Goal: Transaction & Acquisition: Book appointment/travel/reservation

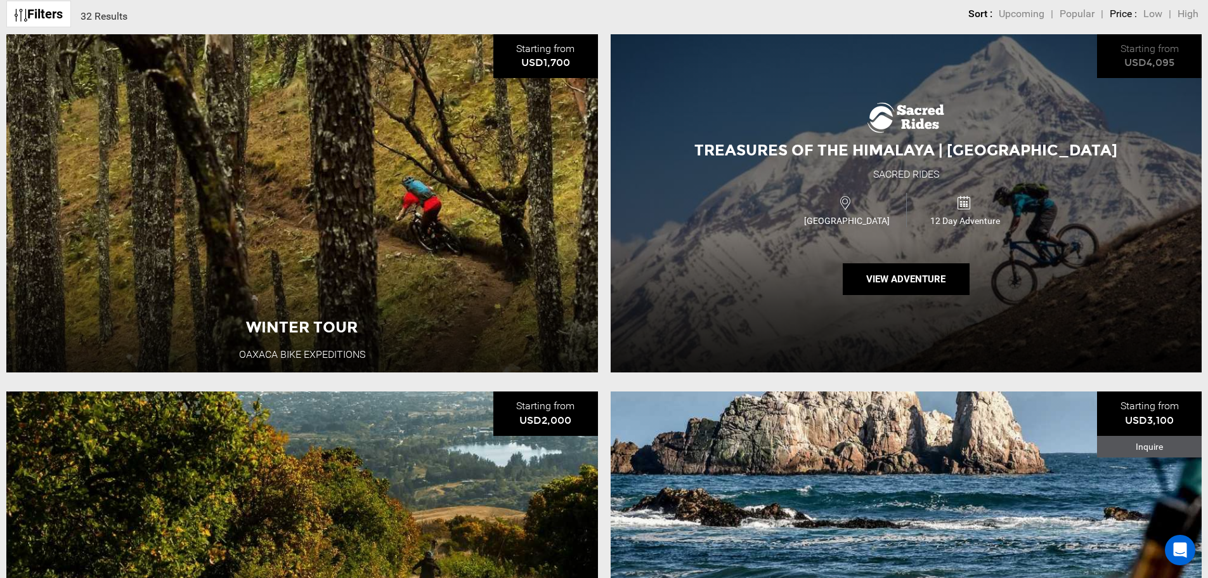
scroll to position [571, 0]
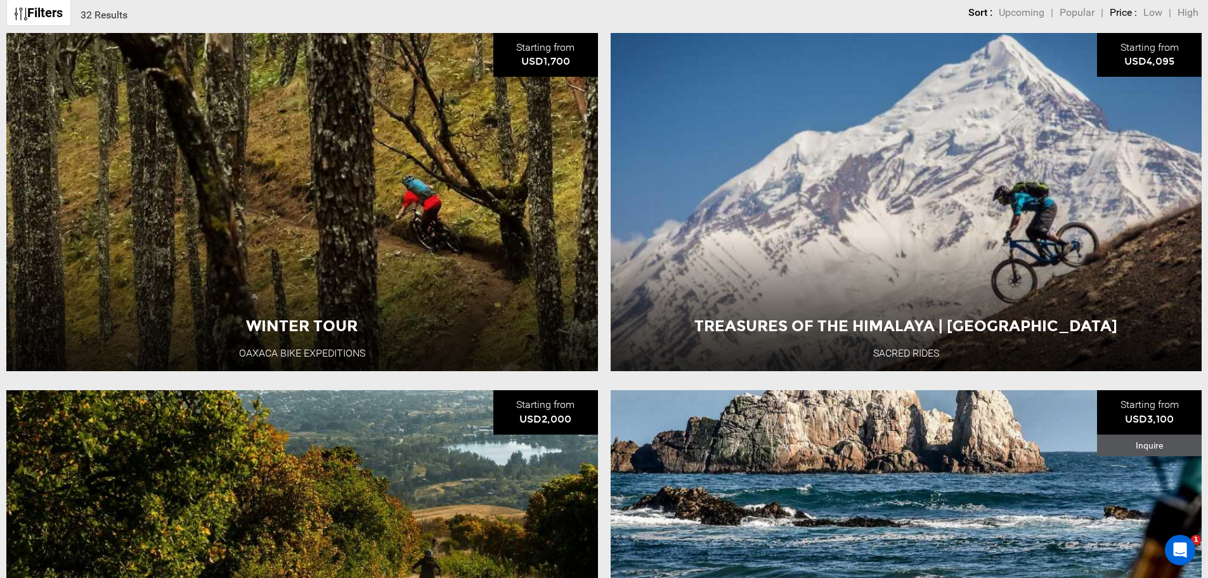
click at [605, 279] on li "Treasures of the Himalaya | [GEOGRAPHIC_DATA] Sacred Rides Starting from USD4,0…" at bounding box center [906, 202] width 604 height 338
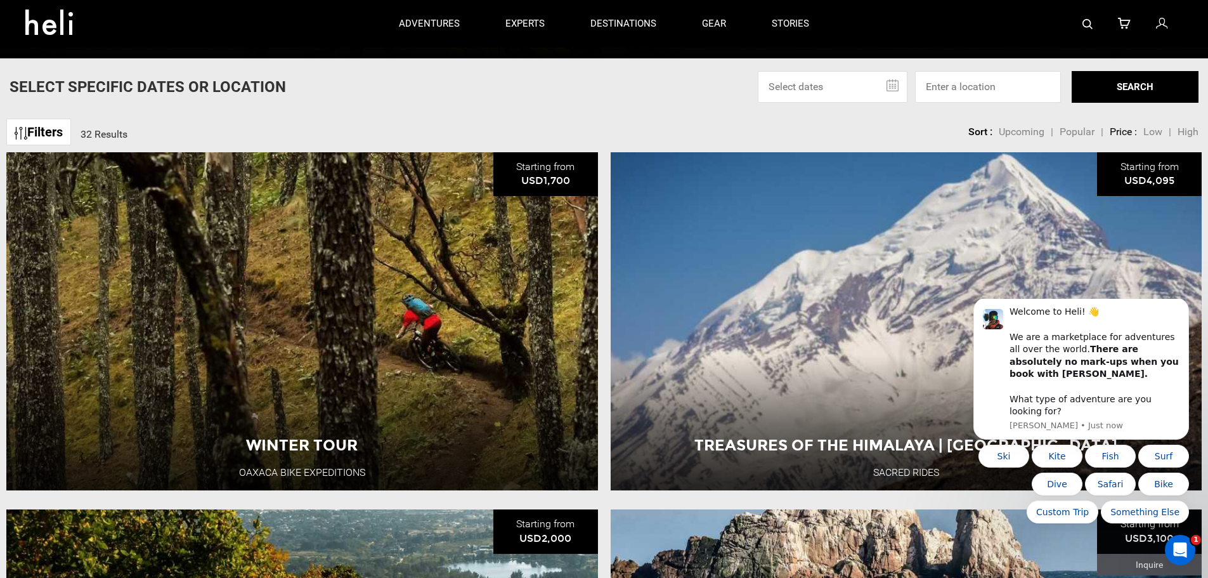
scroll to position [444, 0]
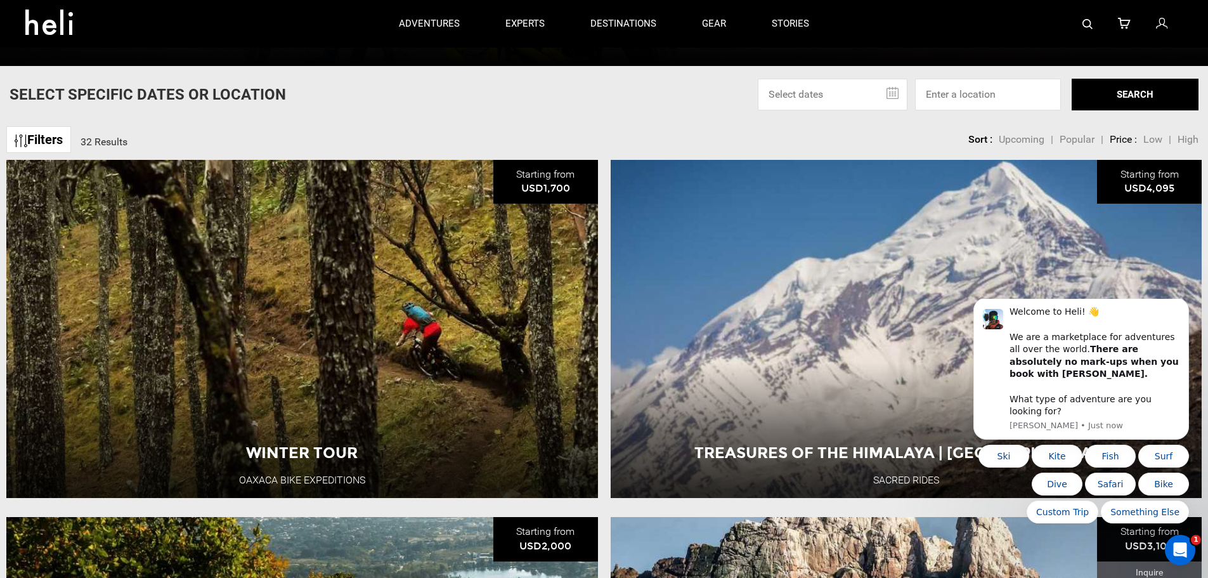
click at [604, 126] on div "Filters 32 Results sortby Sort Upcoming Popular Price: Low to High Price : High…" at bounding box center [604, 133] width 1208 height 27
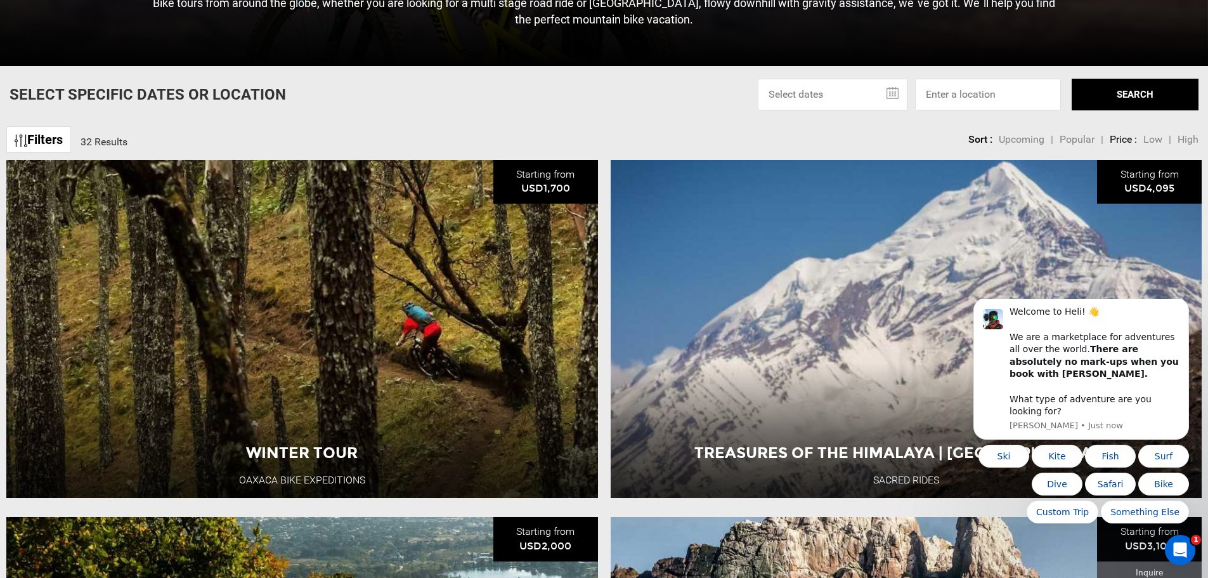
scroll to position [507, 0]
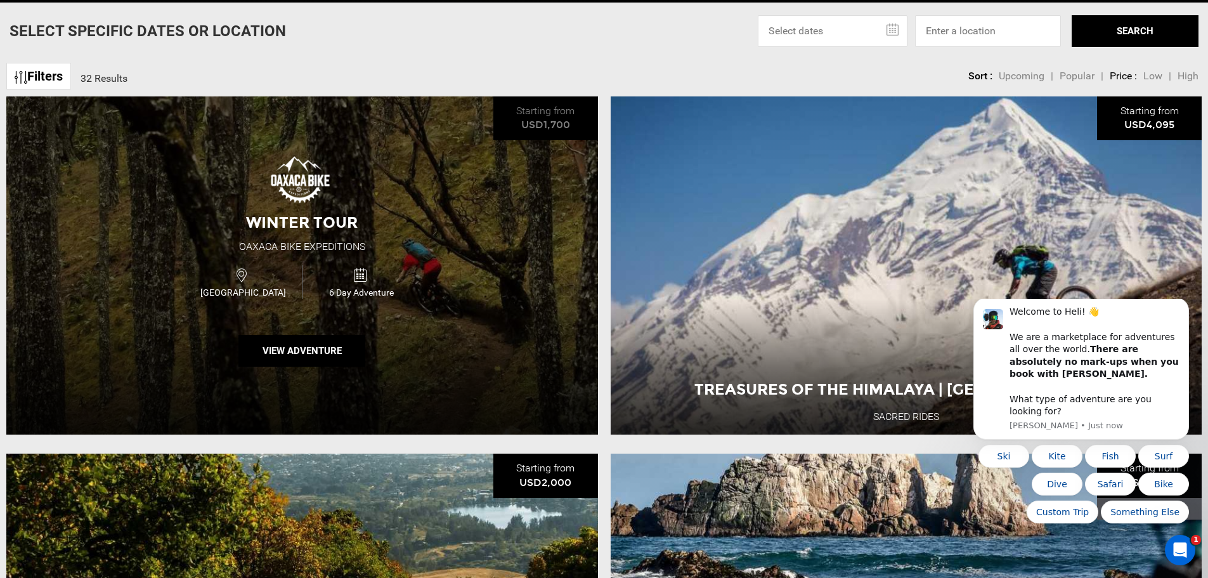
drag, startPoint x: 517, startPoint y: 222, endPoint x: 488, endPoint y: 197, distance: 38.6
click at [488, 197] on div "Winter Tour Oaxaca Bike Expeditions [GEOGRAPHIC_DATA] 6 Day Adventure View Adve…" at bounding box center [302, 265] width 592 height 338
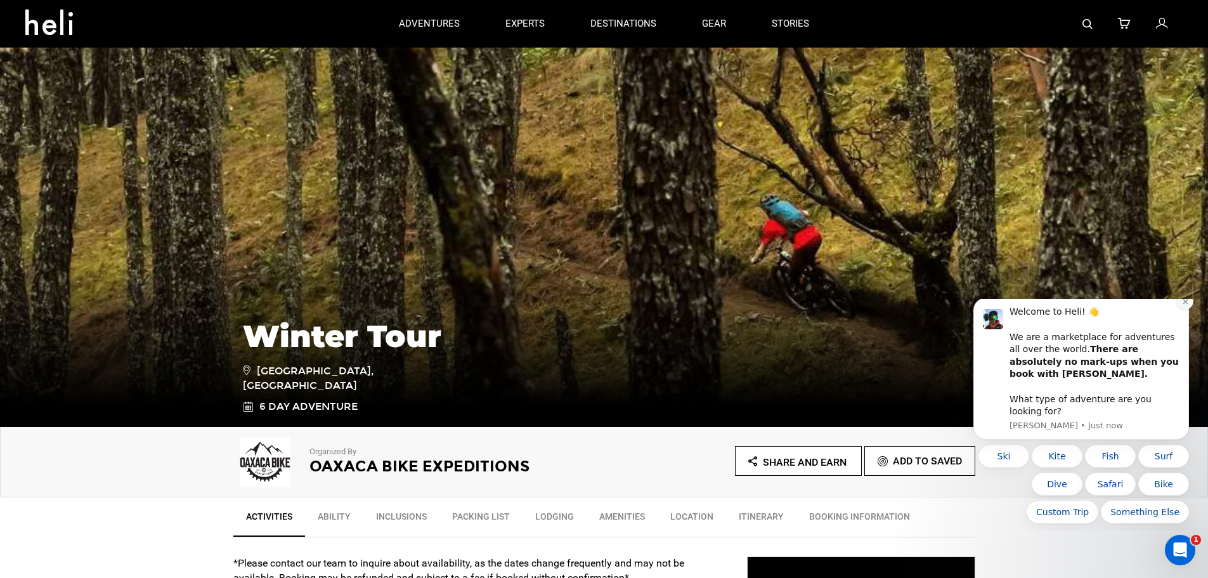
click at [1184, 305] on icon "Dismiss notification" at bounding box center [1185, 301] width 7 height 7
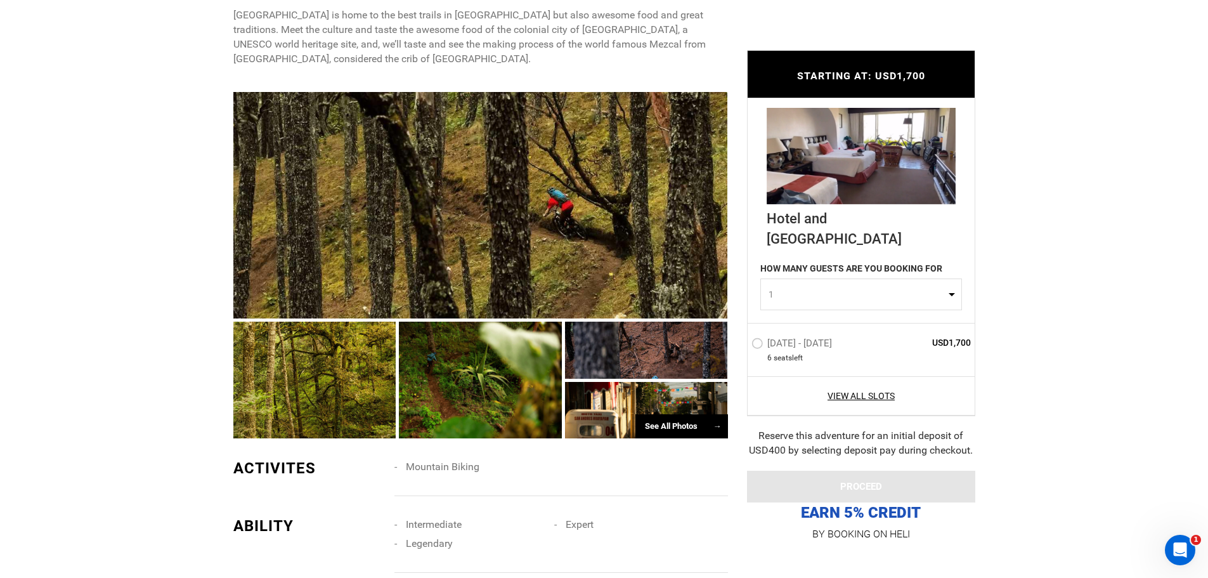
scroll to position [634, 0]
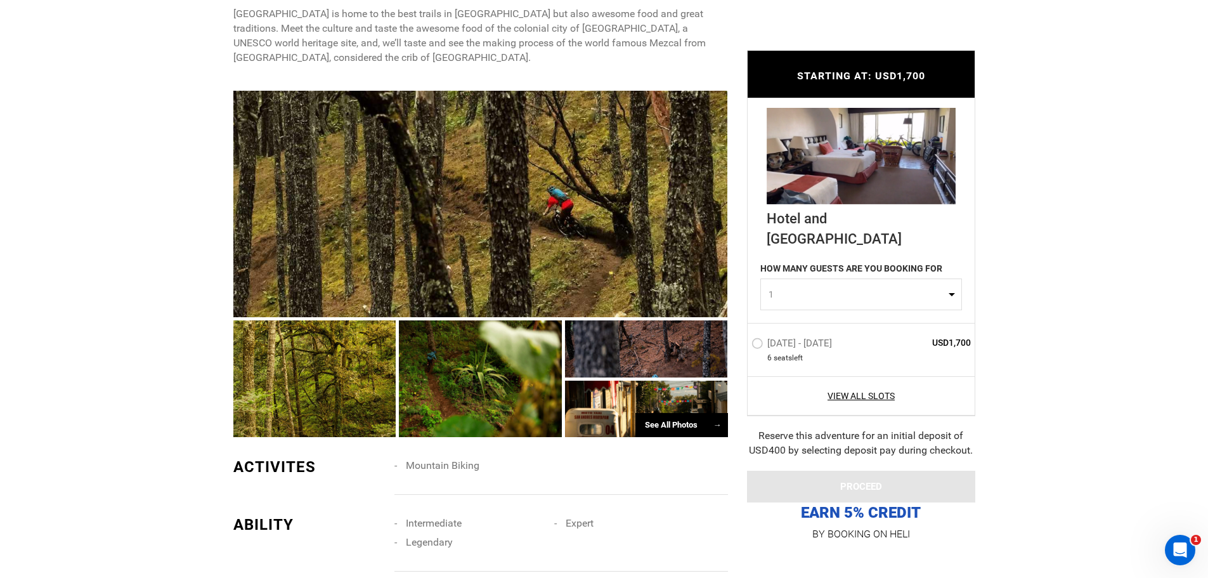
click at [306, 211] on div at bounding box center [480, 204] width 495 height 227
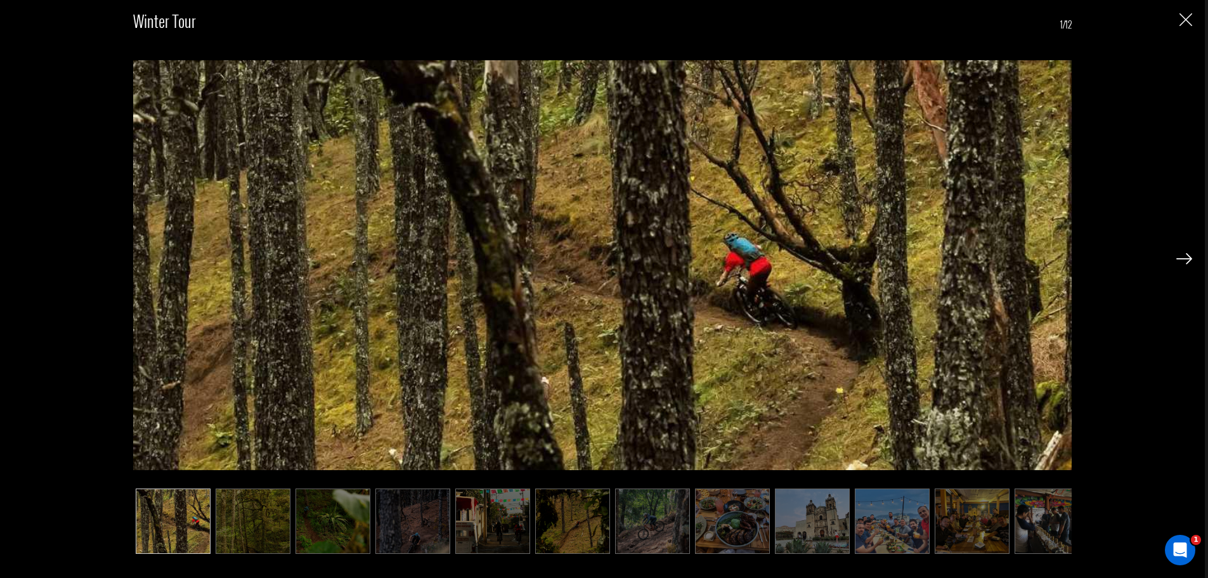
click at [234, 524] on img at bounding box center [253, 520] width 75 height 65
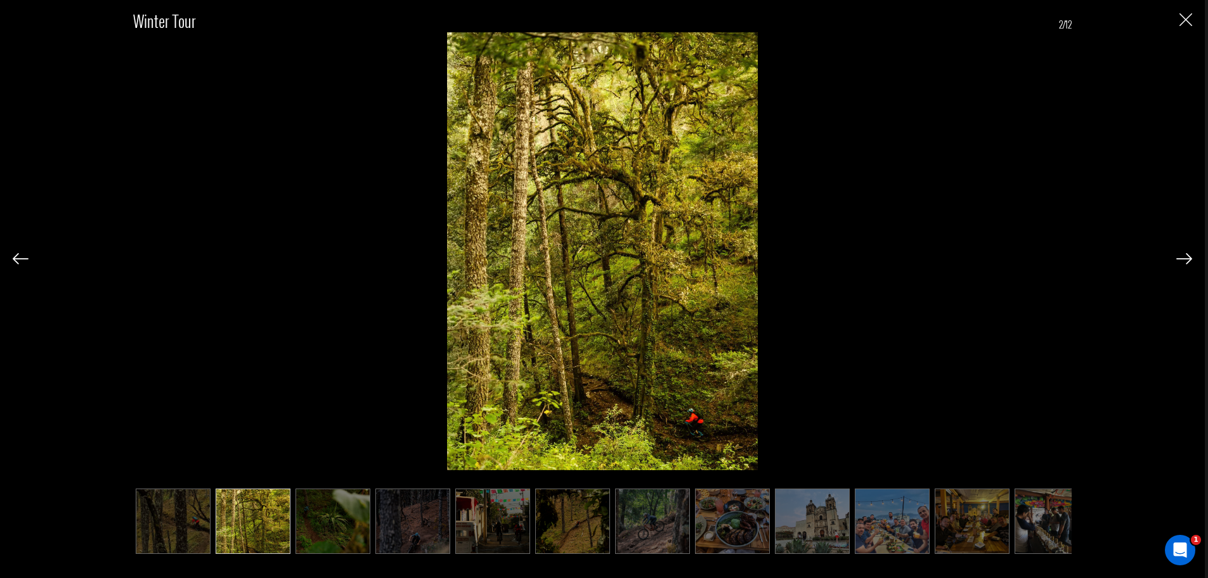
click at [333, 531] on img at bounding box center [332, 520] width 75 height 65
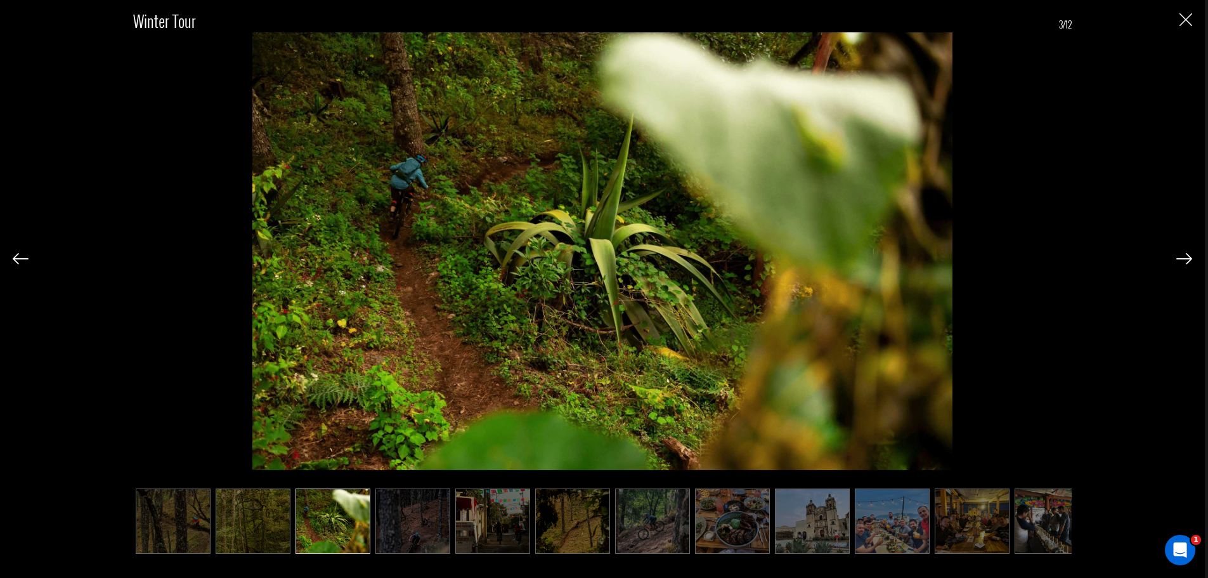
click at [409, 515] on img at bounding box center [412, 520] width 75 height 65
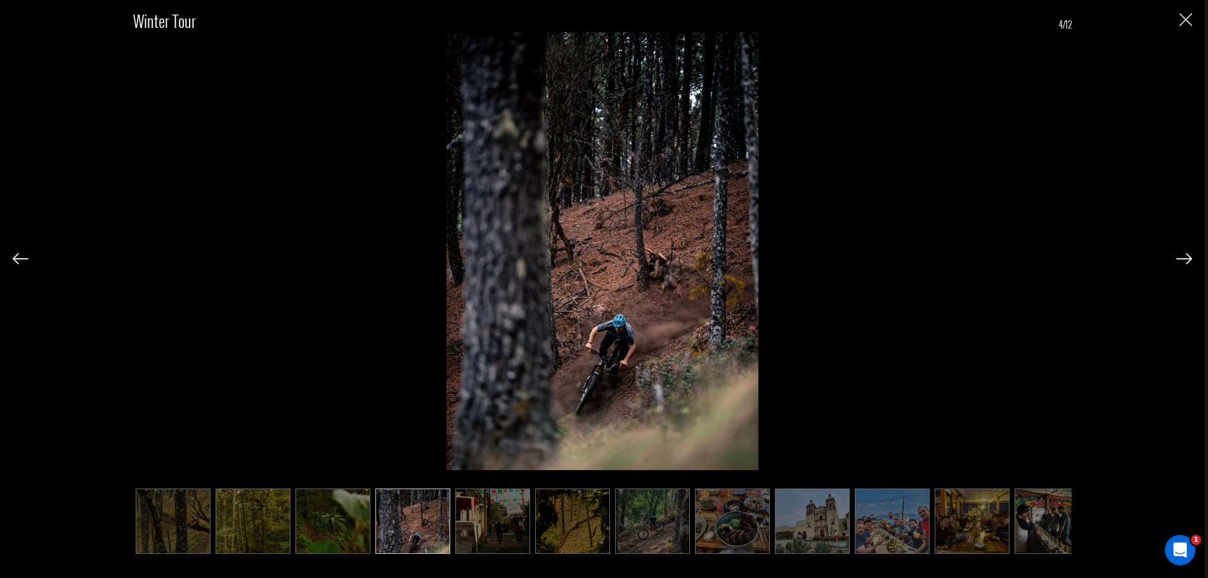
click at [519, 527] on img at bounding box center [492, 520] width 75 height 65
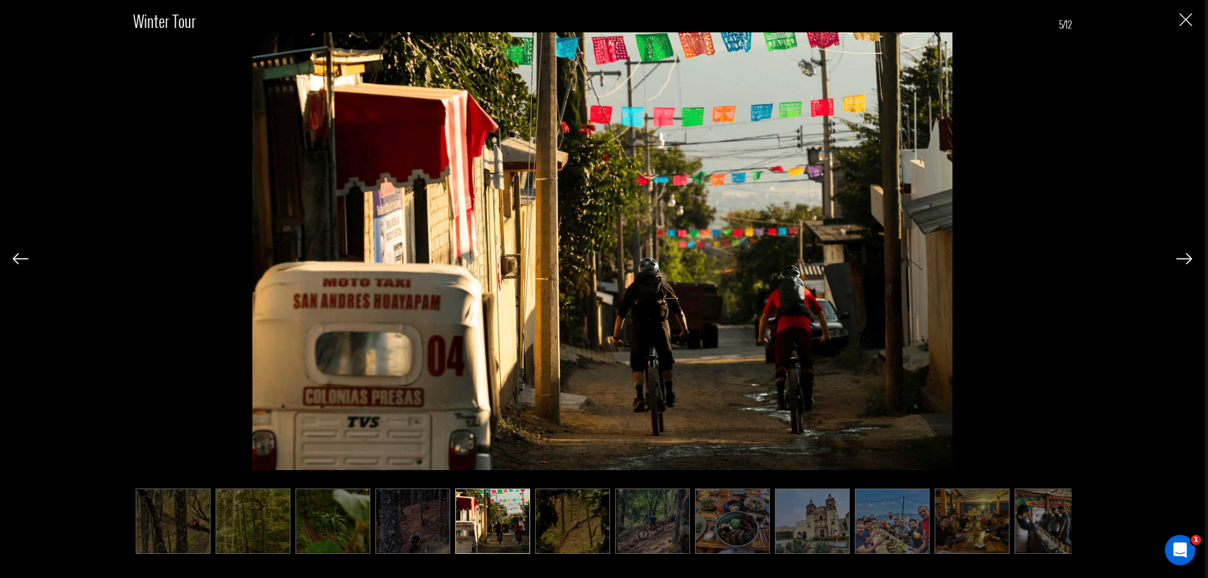
click at [557, 522] on img at bounding box center [572, 520] width 75 height 65
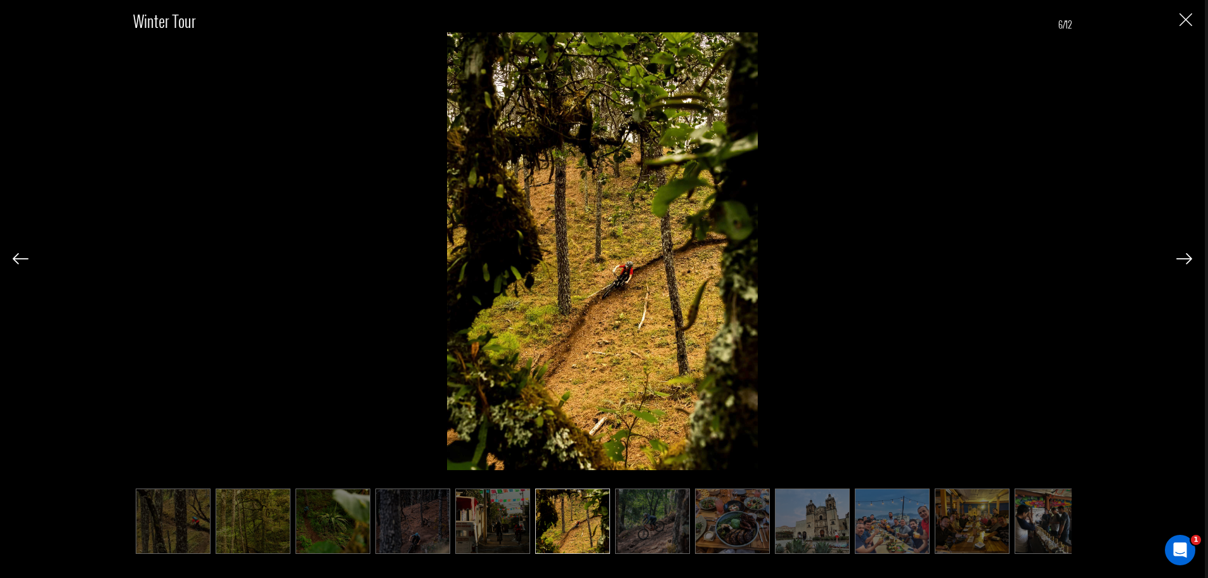
click at [656, 522] on img at bounding box center [652, 520] width 75 height 65
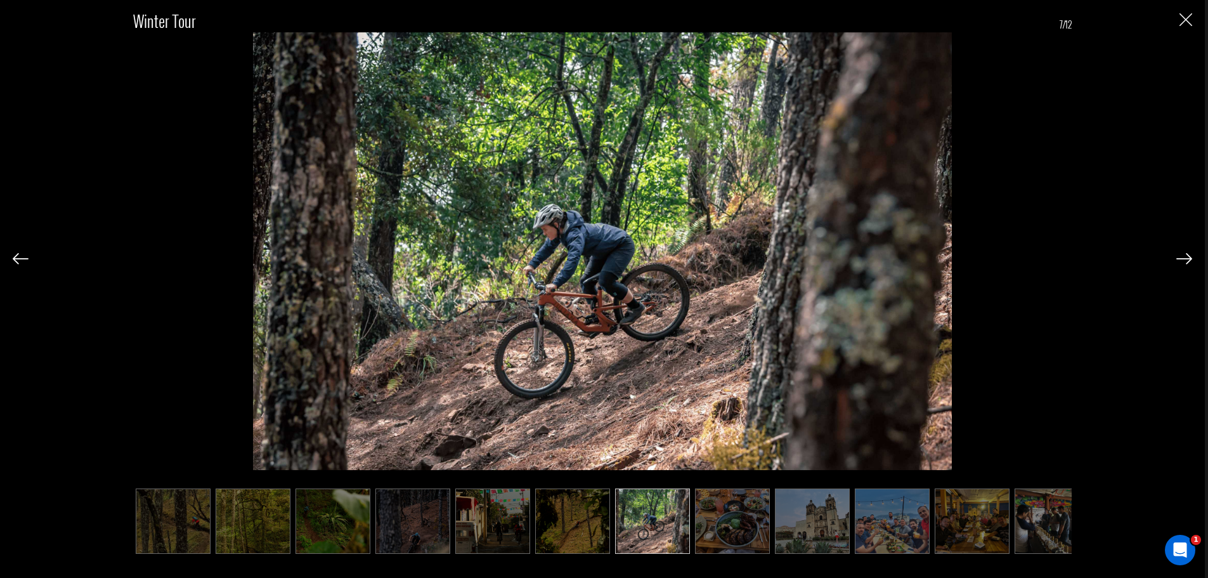
scroll to position [0, 20]
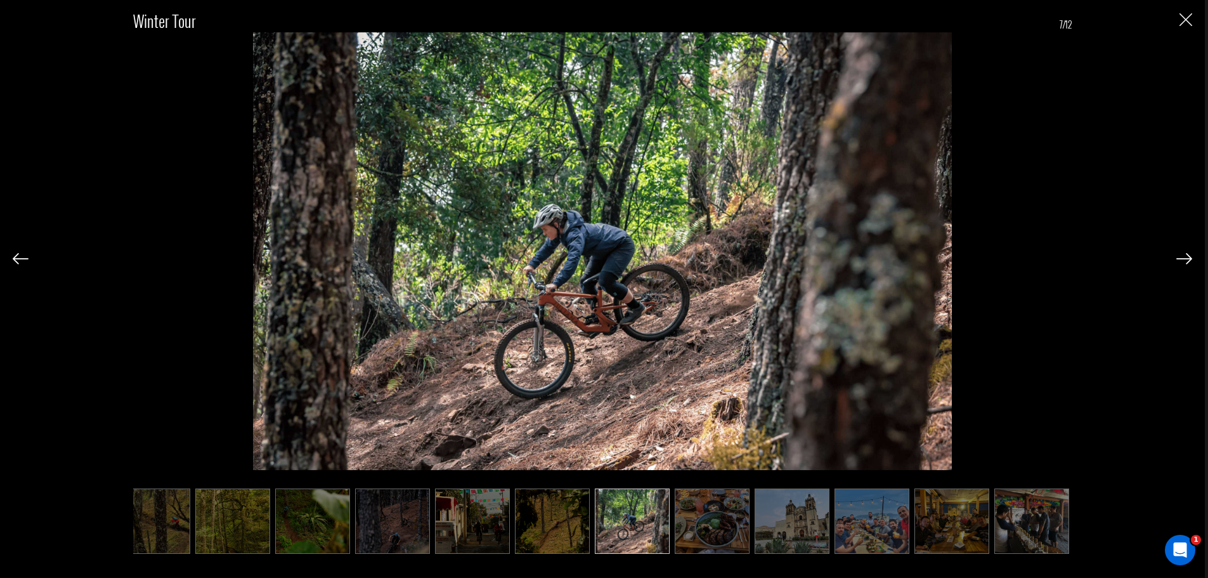
click at [704, 524] on img at bounding box center [712, 520] width 75 height 65
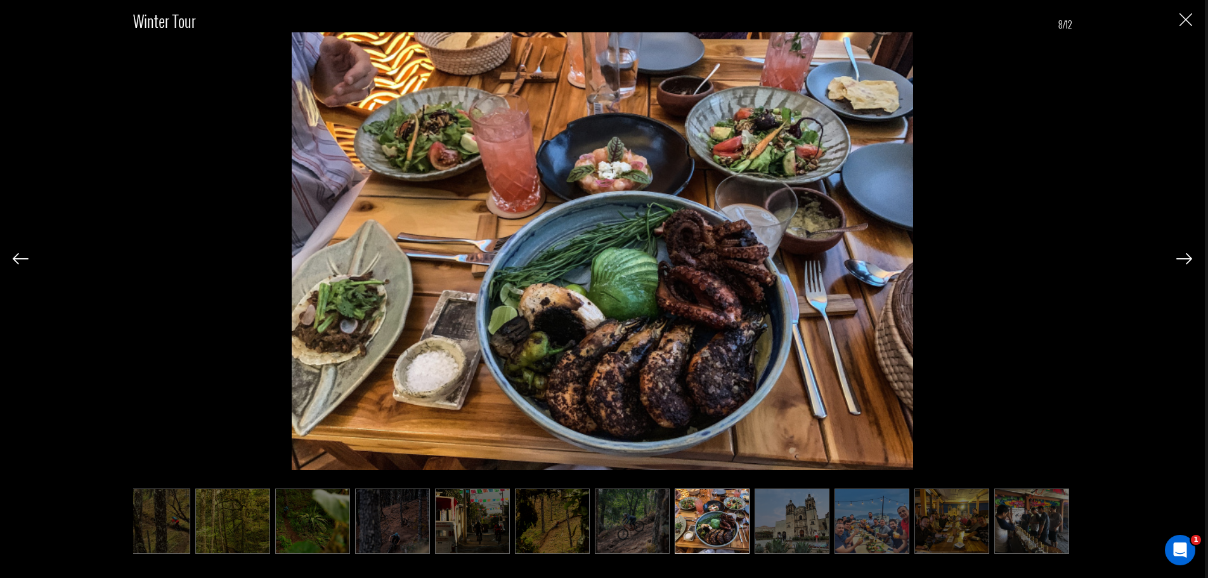
click at [769, 532] on img at bounding box center [791, 520] width 75 height 65
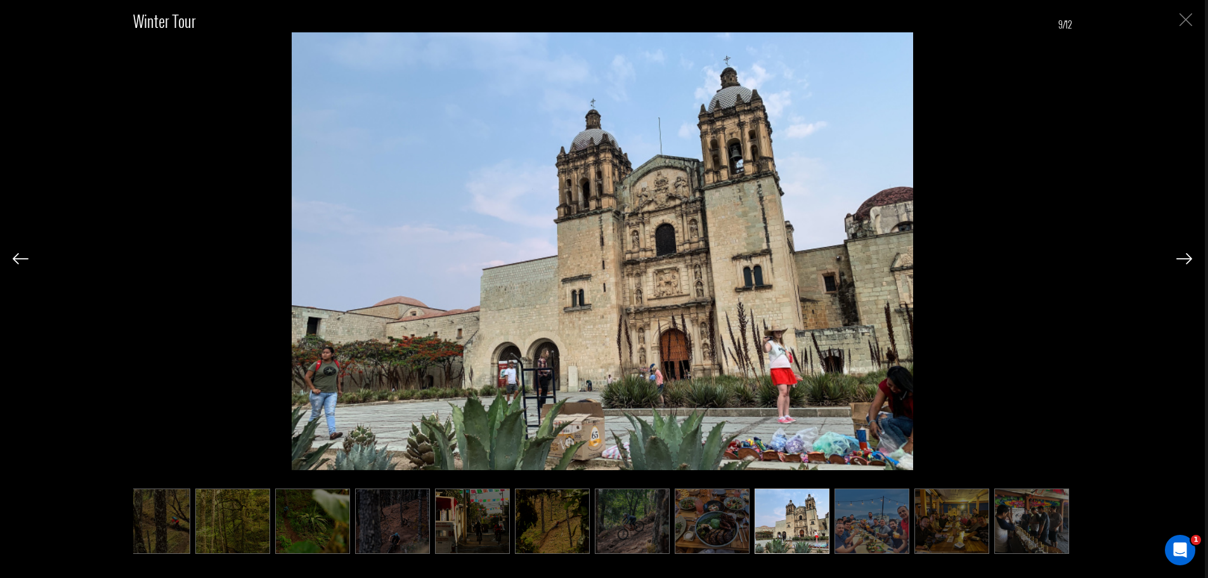
drag, startPoint x: 1189, startPoint y: 15, endPoint x: 1153, endPoint y: 1, distance: 38.7
click at [1188, 15] on img "Close" at bounding box center [1185, 19] width 13 height 13
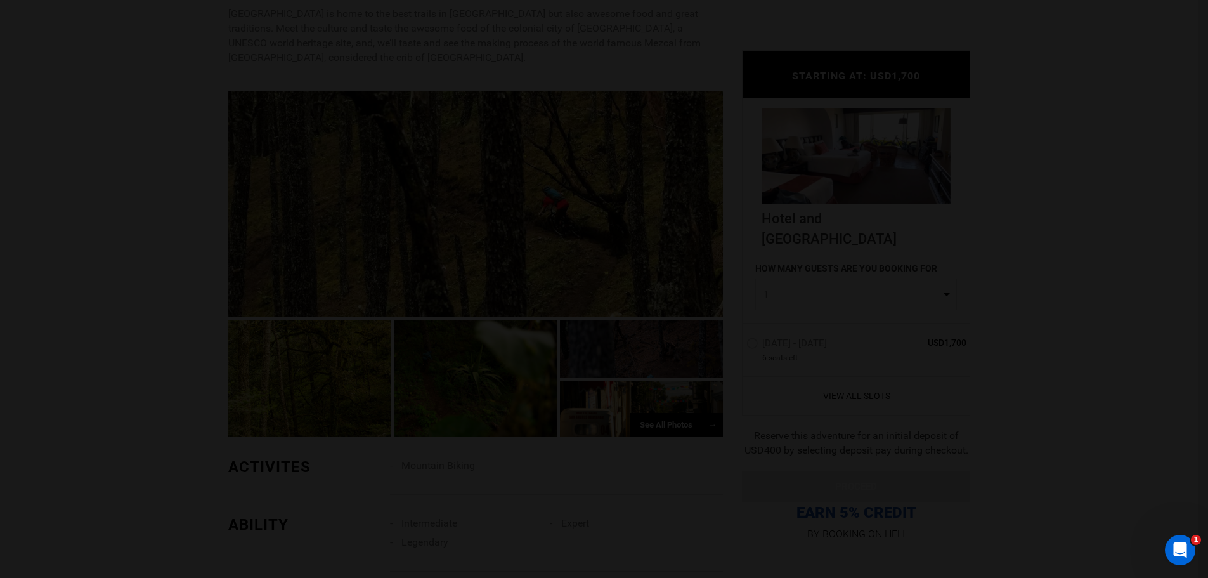
scroll to position [0, 0]
